Goal: Find specific page/section: Find specific page/section

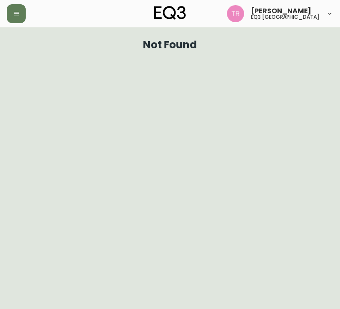
drag, startPoint x: 257, startPoint y: 76, endPoint x: 283, endPoint y: 6, distance: 73.7
click at [263, 56] on html "[PERSON_NAME] eq3 [GEOGRAPHIC_DATA] Not Found" at bounding box center [170, 28] width 340 height 56
